Goal: Find specific page/section: Find specific page/section

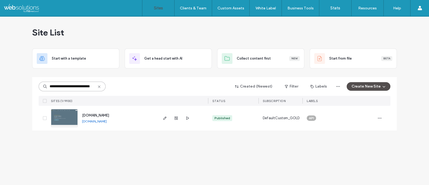
click at [75, 83] on input "**********" at bounding box center [72, 86] width 67 height 10
paste input
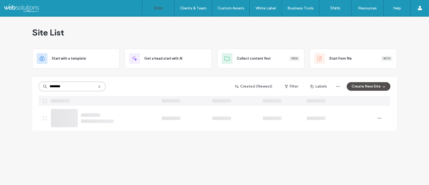
type input "********"
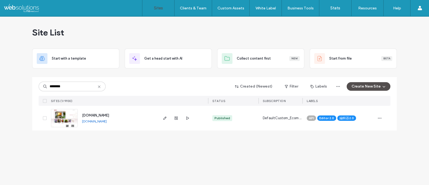
click at [92, 116] on span "www.lya2753.com.tw" at bounding box center [95, 115] width 27 height 4
